Goal: Book appointment/travel/reservation

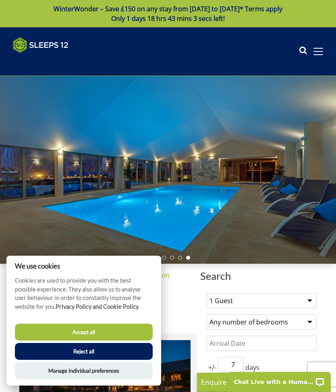
click at [74, 332] on button "Accept all" at bounding box center [84, 332] width 138 height 17
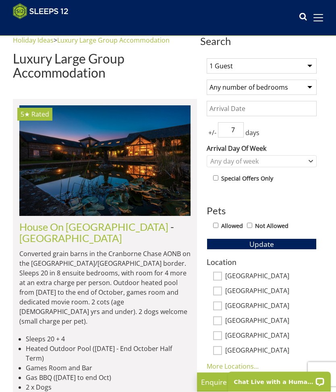
scroll to position [222, 0]
click at [231, 367] on link "More Locations..." at bounding box center [232, 366] width 52 height 9
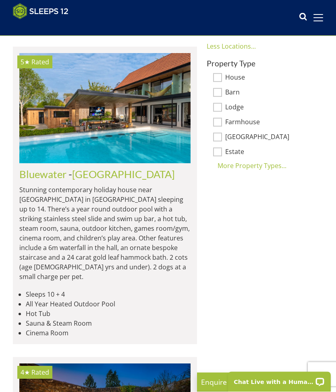
scroll to position [587, 0]
click at [49, 168] on link "Bluewater" at bounding box center [42, 174] width 47 height 12
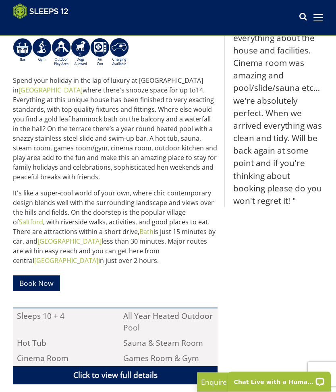
scroll to position [312, 0]
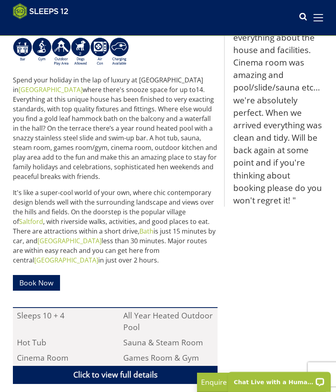
click at [38, 284] on link "Book Now" at bounding box center [36, 283] width 47 height 16
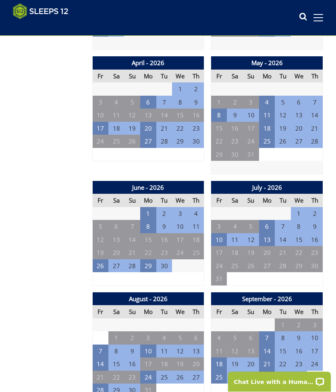
scroll to position [623, 0]
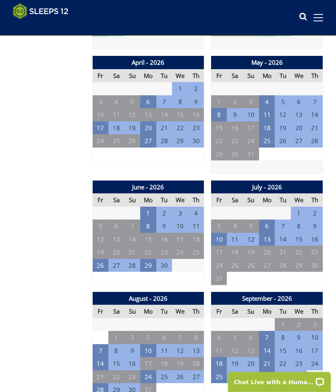
click at [99, 345] on td "7" at bounding box center [100, 351] width 16 height 13
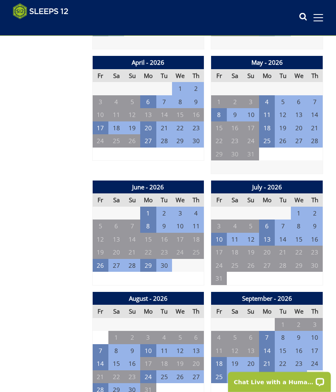
click at [270, 138] on td "25" at bounding box center [267, 140] width 16 height 13
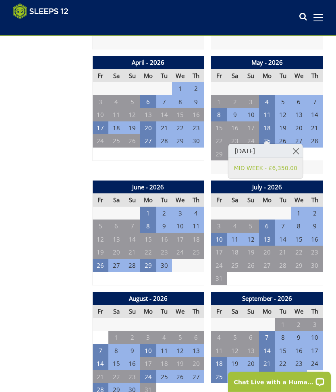
click at [256, 156] on h3 "[DATE]" at bounding box center [265, 151] width 74 height 14
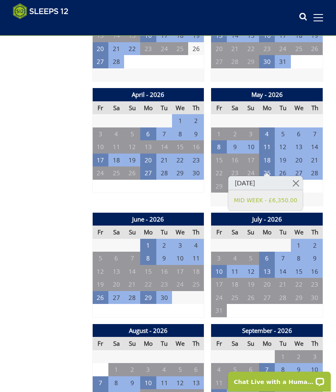
scroll to position [591, 0]
click at [270, 170] on td "25" at bounding box center [267, 173] width 16 height 13
click at [282, 167] on td "26" at bounding box center [282, 173] width 16 height 13
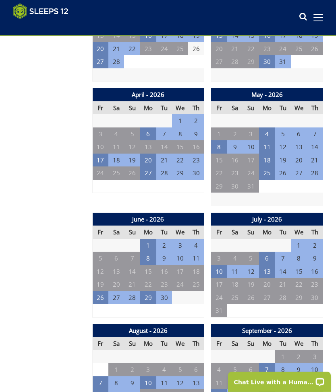
click at [265, 171] on td "25" at bounding box center [267, 173] width 16 height 13
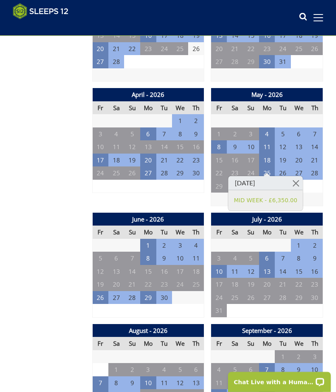
click at [101, 377] on td "7" at bounding box center [100, 383] width 16 height 13
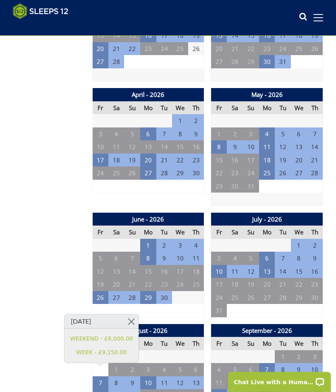
click at [85, 341] on link "WEEKEND - £6,000.00" at bounding box center [101, 339] width 63 height 8
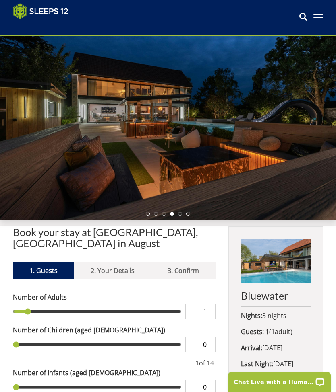
scroll to position [31, 0]
